Goal: Check status: Check status

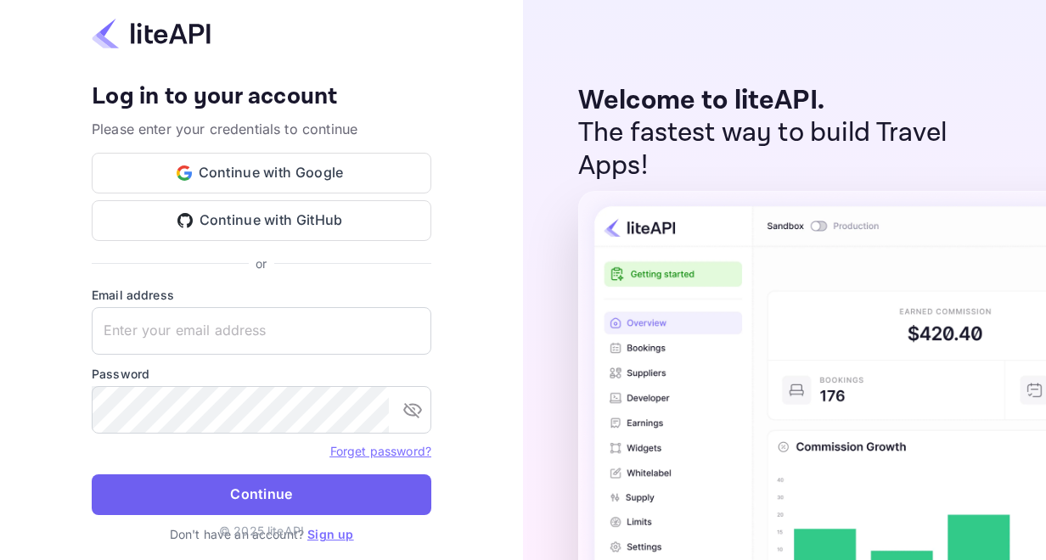
type input "[EMAIL_ADDRESS][DOMAIN_NAME]"
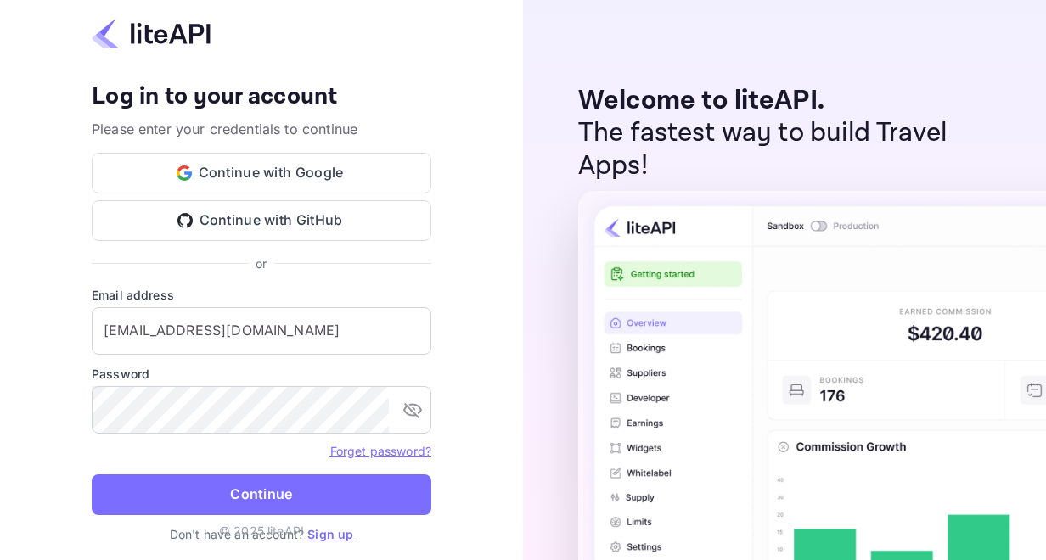
click at [345, 501] on button "Continue" at bounding box center [262, 495] width 340 height 41
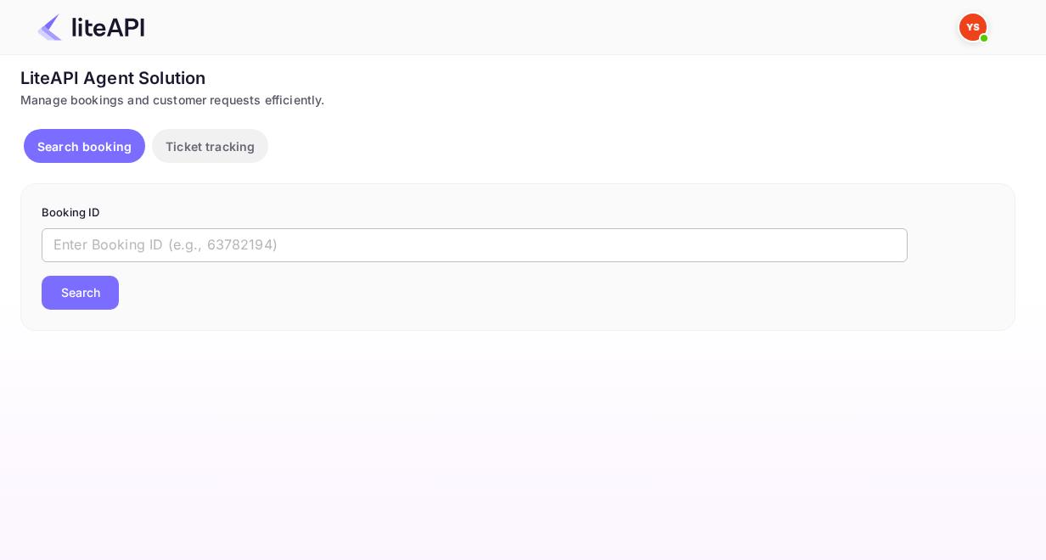
click at [144, 256] on input "text" at bounding box center [475, 245] width 866 height 34
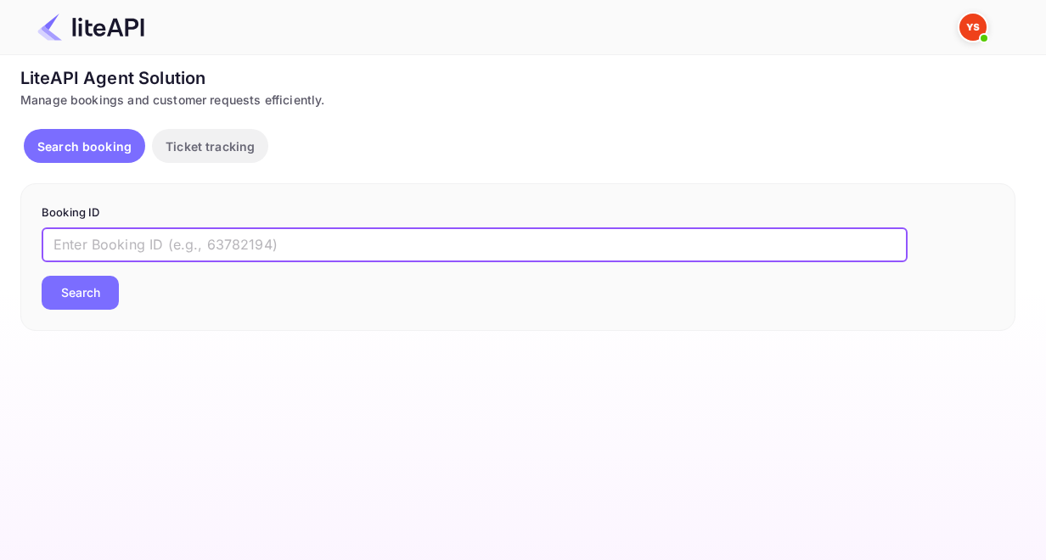
paste input "8299788"
type input "8299788"
click at [115, 302] on button "Search" at bounding box center [80, 293] width 77 height 34
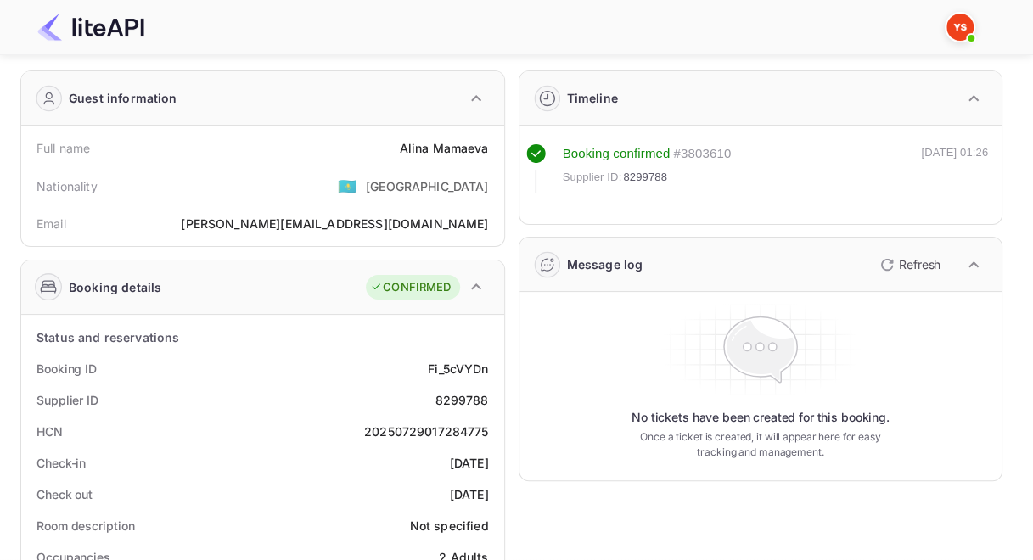
scroll to position [85, 0]
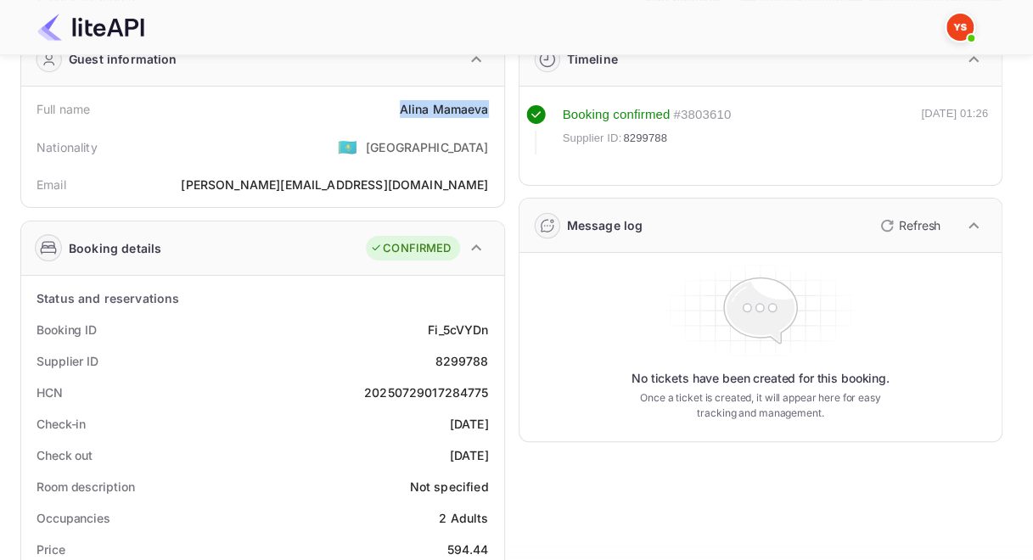
drag, startPoint x: 403, startPoint y: 105, endPoint x: 487, endPoint y: 106, distance: 84.0
click at [487, 106] on div "Full name [PERSON_NAME]" at bounding box center [262, 108] width 469 height 31
copy div "[PERSON_NAME]"
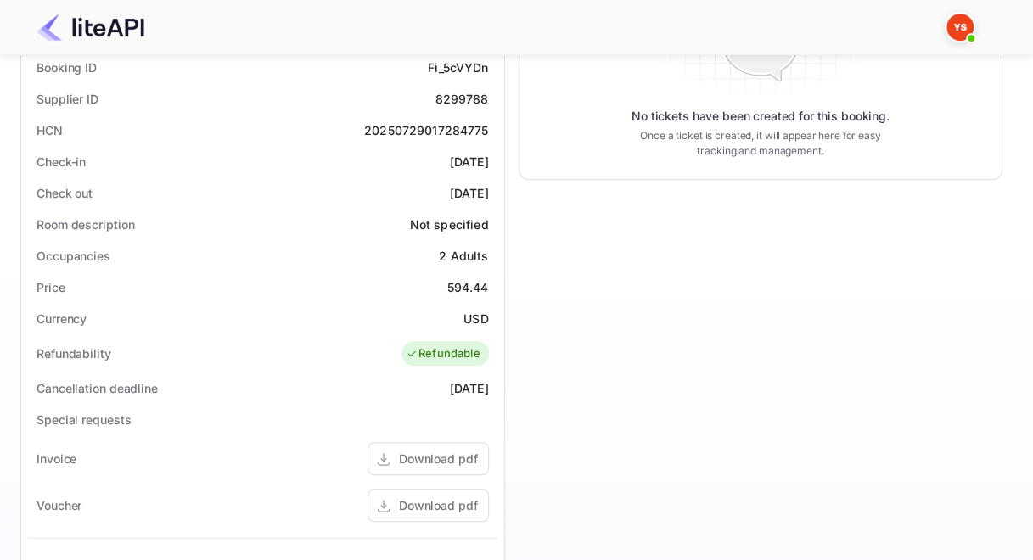
scroll to position [424, 0]
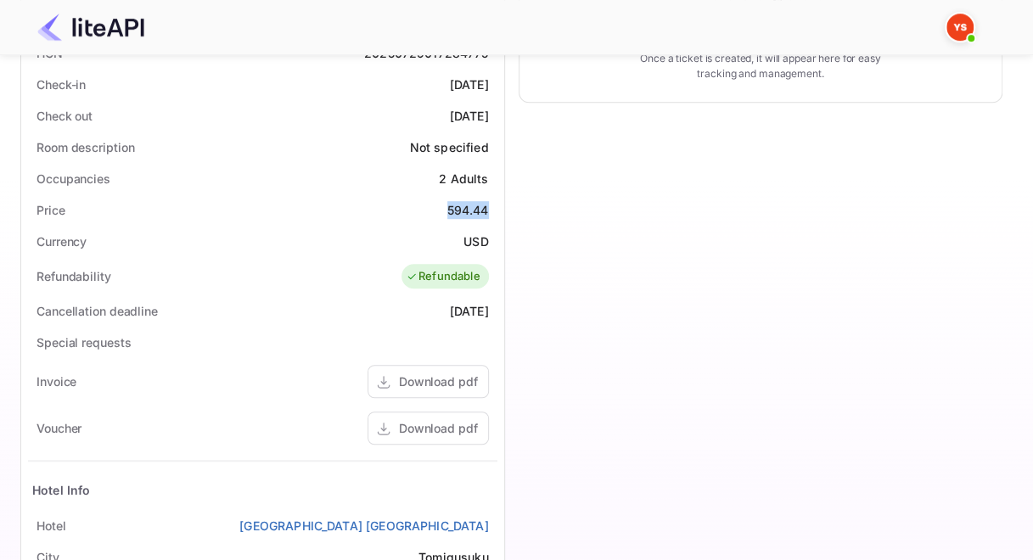
drag, startPoint x: 445, startPoint y: 211, endPoint x: 487, endPoint y: 207, distance: 42.6
click at [487, 207] on div "Price 594.44" at bounding box center [262, 209] width 469 height 31
copy div "594.44"
